Goal: Navigation & Orientation: Find specific page/section

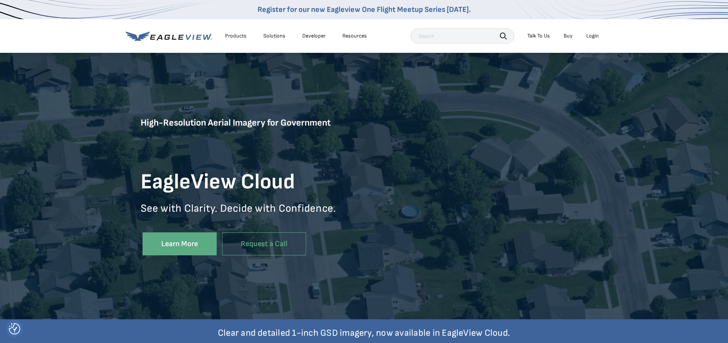
click at [592, 35] on div "Login" at bounding box center [593, 36] width 13 height 7
click at [596, 36] on div "Login" at bounding box center [593, 36] width 13 height 7
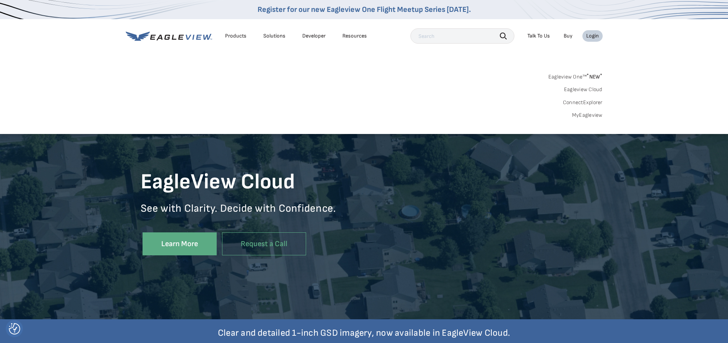
click at [561, 76] on link "Eagleview One™ * NEW *" at bounding box center [576, 75] width 54 height 9
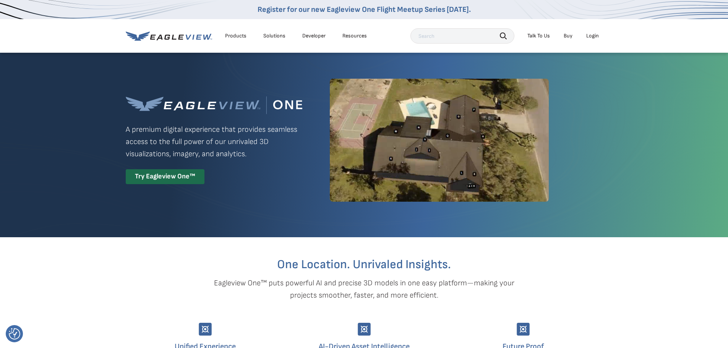
click at [591, 37] on div "Login" at bounding box center [593, 36] width 13 height 7
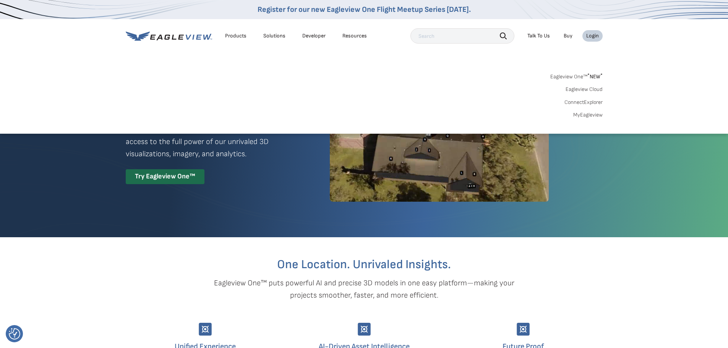
click at [582, 88] on link "Eagleview Cloud" at bounding box center [584, 89] width 37 height 7
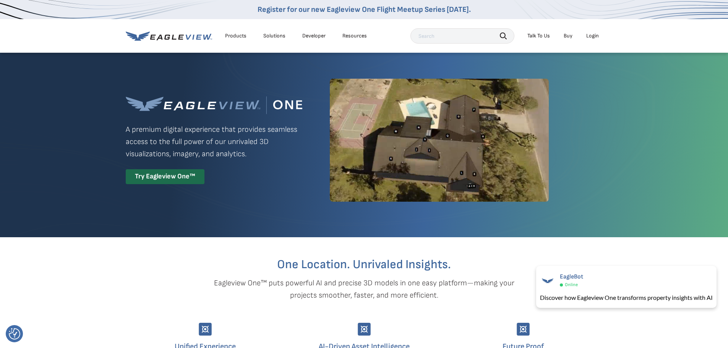
click at [601, 34] on li "Login" at bounding box center [593, 35] width 20 height 11
click at [594, 36] on div "Login" at bounding box center [593, 36] width 13 height 7
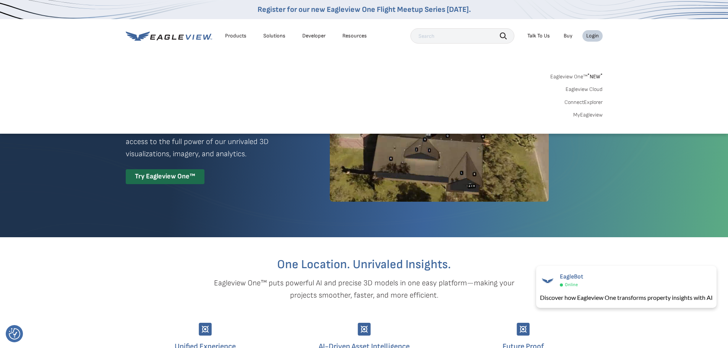
click at [593, 102] on link "ConnectExplorer" at bounding box center [584, 102] width 38 height 7
